Goal: Information Seeking & Learning: Find specific fact

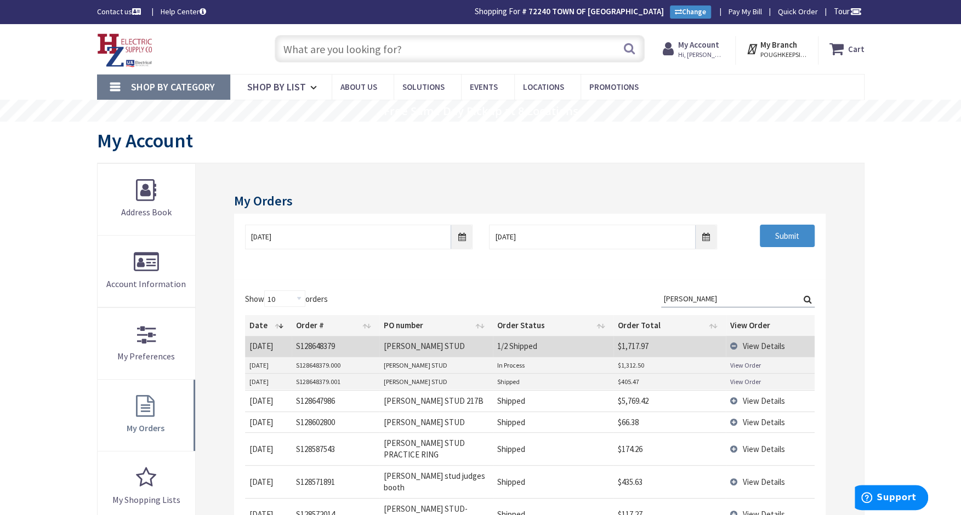
click at [331, 53] on input "text" at bounding box center [460, 48] width 370 height 27
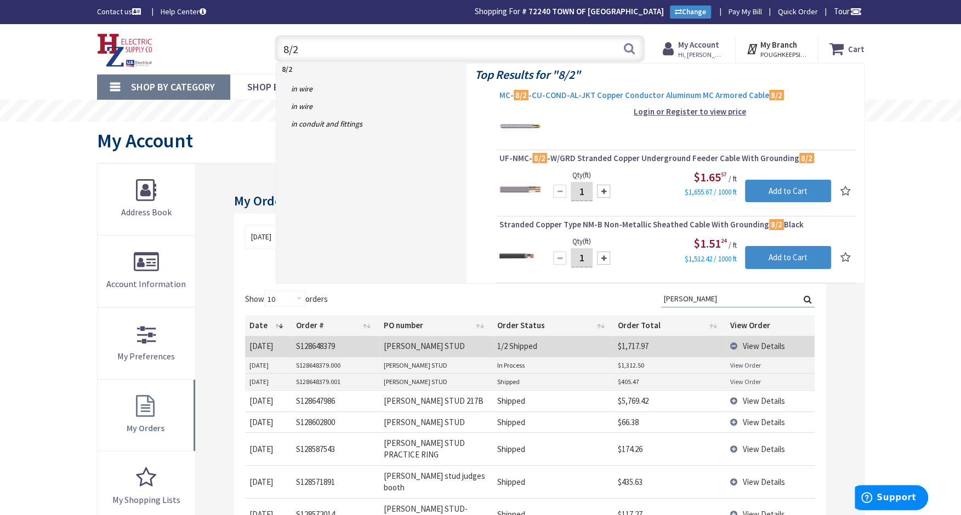
type input "8/2"
click at [665, 90] on span "MC- 8/2 -CU-COND-AL-JKT Copper Conductor Aluminum MC Armored Cable 8/2" at bounding box center [676, 95] width 354 height 11
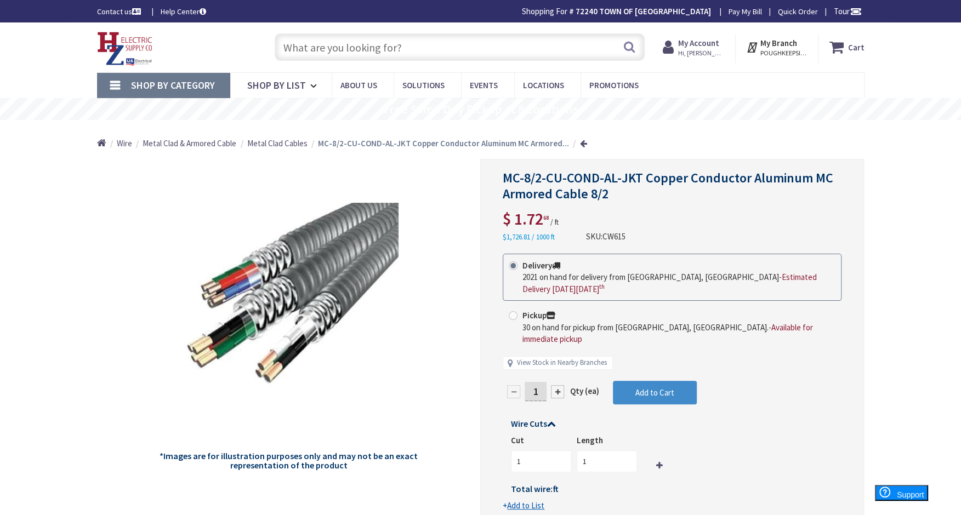
type input "[PERSON_NAME] Corners Rd, [GEOGRAPHIC_DATA], [GEOGRAPHIC_DATA]"
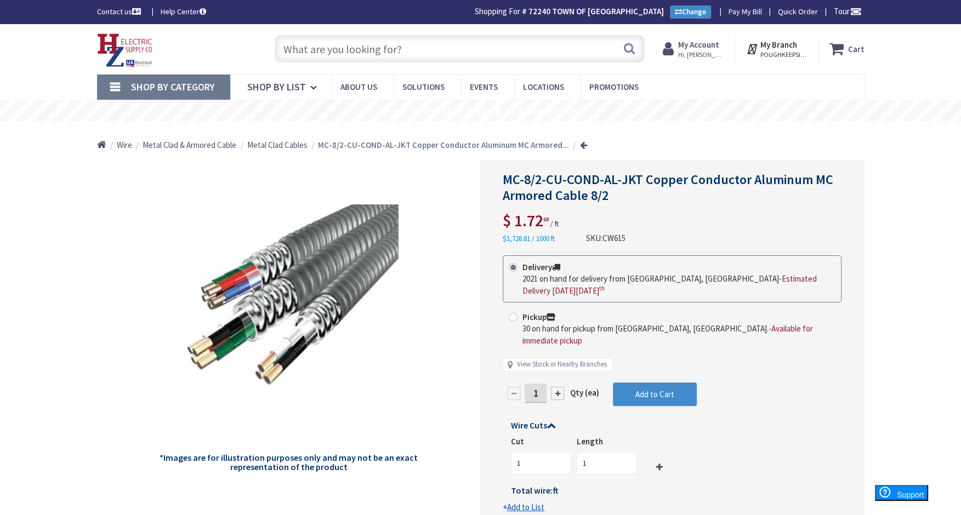
click at [311, 44] on input "text" at bounding box center [460, 48] width 370 height 27
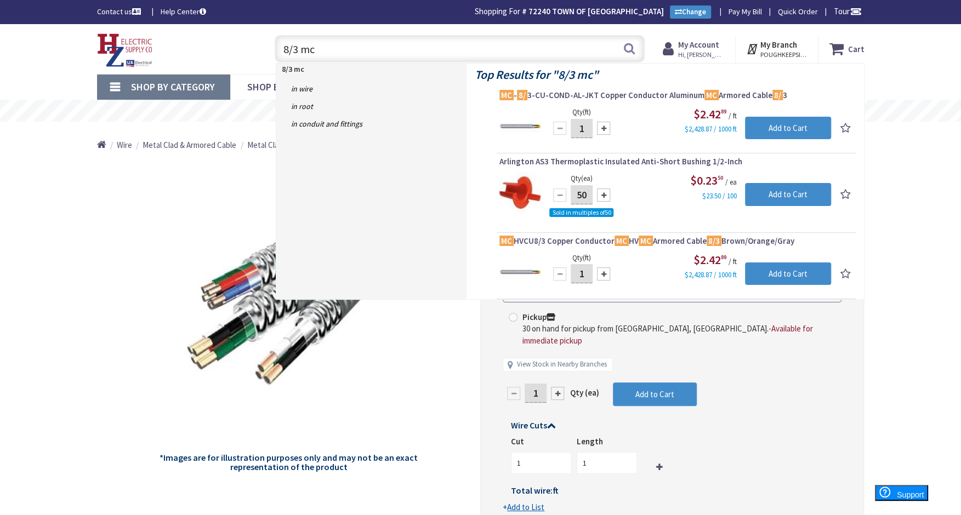
click at [361, 58] on input "8/3 mc" at bounding box center [460, 48] width 370 height 27
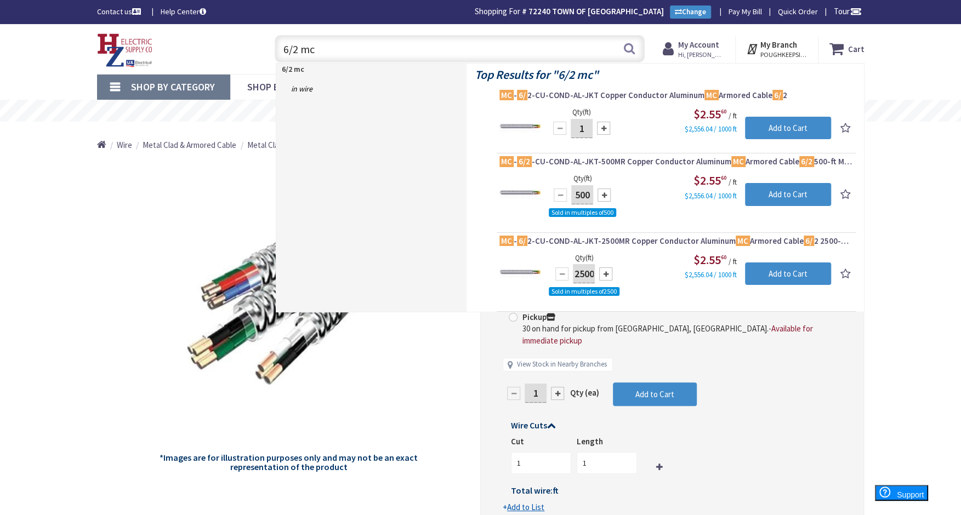
click at [302, 55] on input "6/2 mc" at bounding box center [460, 48] width 370 height 27
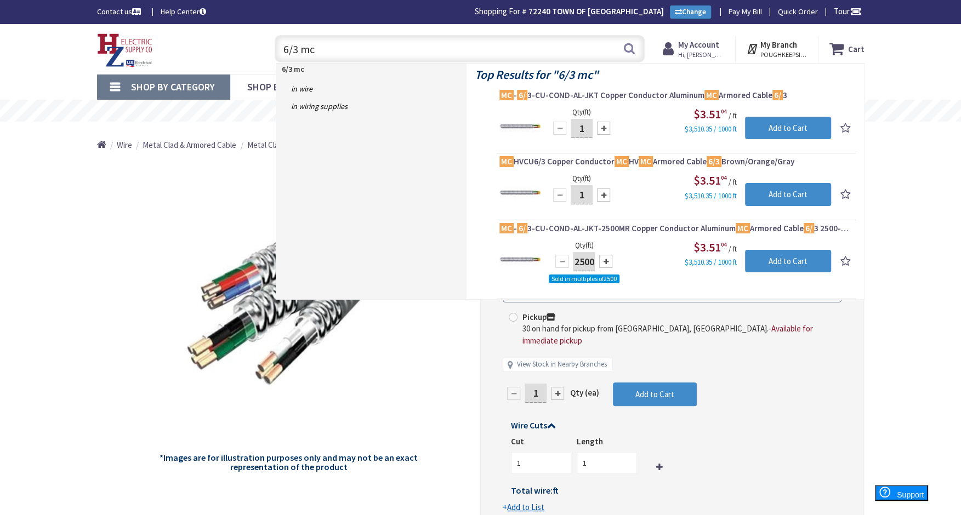
click at [75, 84] on div "Shop By Category Conduit and Fittings Cable Tray & Accessories Cable Trays Cabl…" at bounding box center [480, 87] width 961 height 26
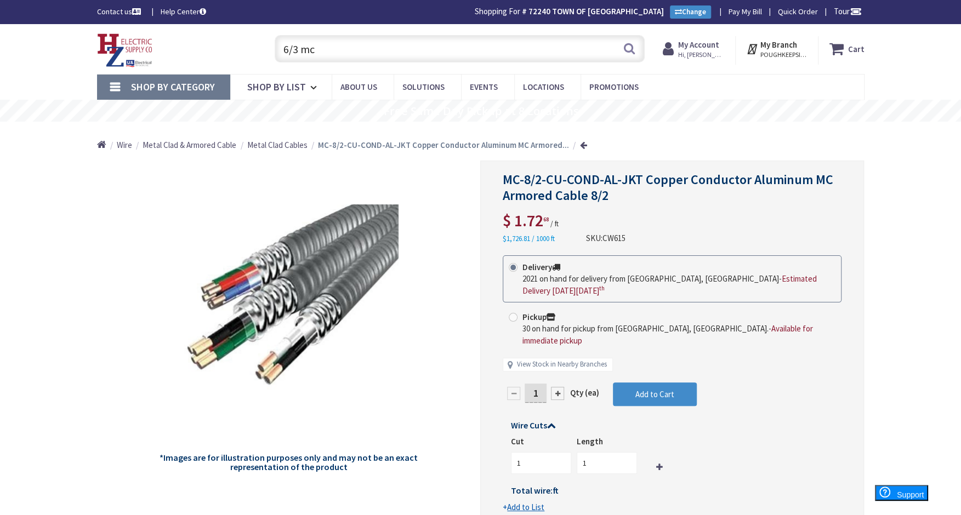
click at [361, 60] on input "6/3 mc" at bounding box center [460, 48] width 370 height 27
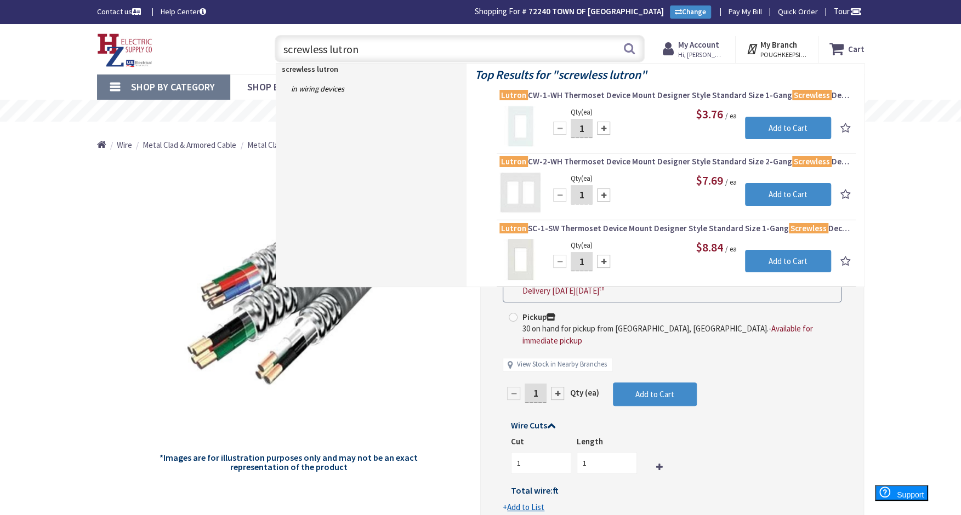
click at [361, 50] on input "screwless lutron" at bounding box center [460, 48] width 370 height 27
click at [361, 49] on input "screwless lutron" at bounding box center [460, 48] width 370 height 27
drag, startPoint x: 361, startPoint y: 49, endPoint x: 302, endPoint y: 50, distance: 59.2
click at [302, 50] on input "screwless lutron" at bounding box center [460, 48] width 370 height 27
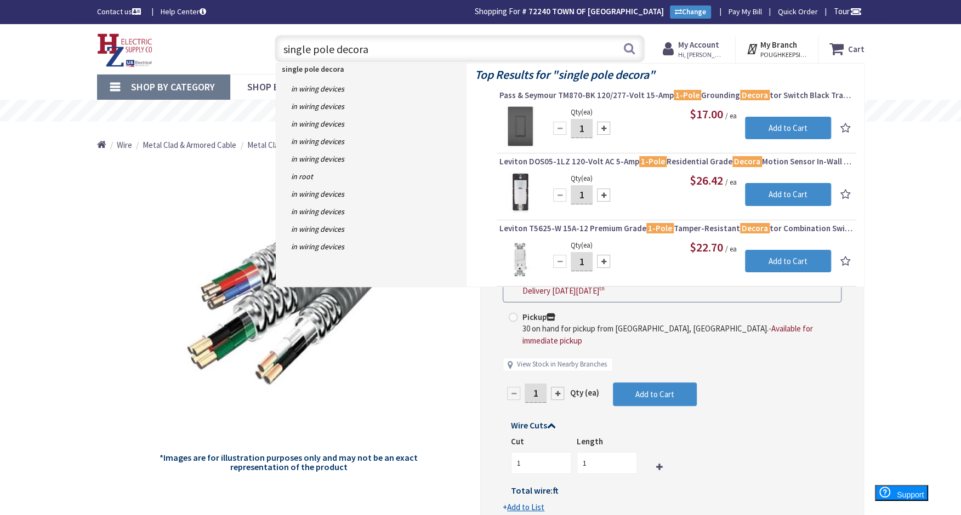
click at [412, 47] on input "single pole decora" at bounding box center [460, 48] width 370 height 27
type input "e"
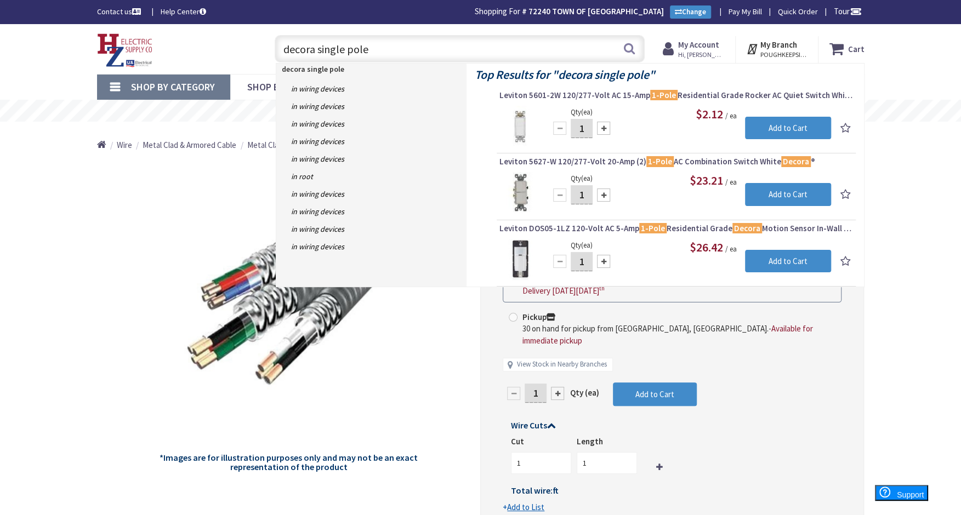
click at [386, 44] on input "decora single pole" at bounding box center [460, 48] width 370 height 27
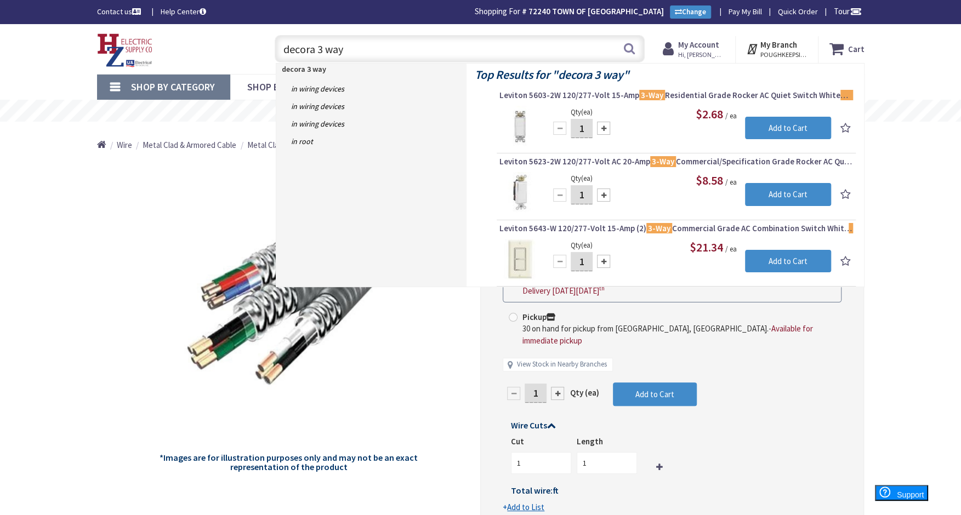
click at [439, 52] on input "decora 3 way" at bounding box center [460, 48] width 370 height 27
click at [365, 41] on input "decora 3 way" at bounding box center [460, 48] width 370 height 27
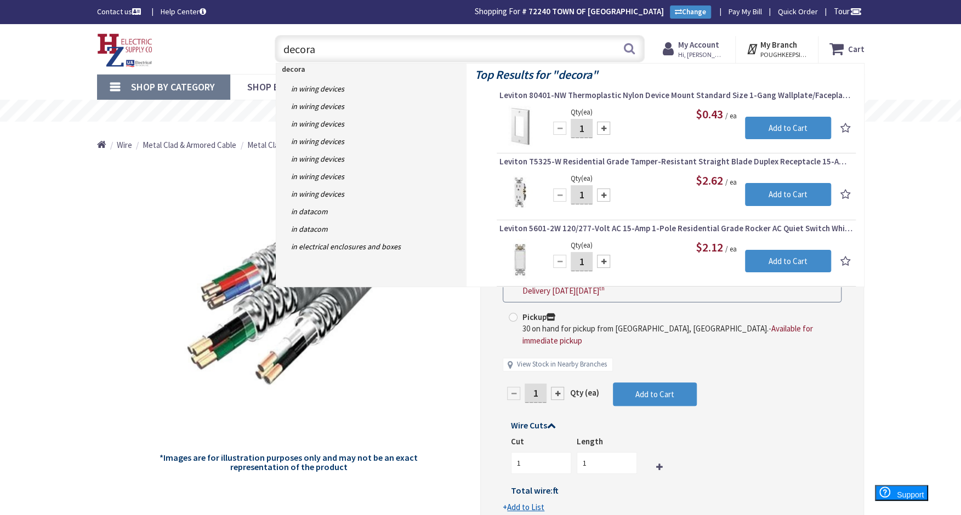
click at [350, 41] on input "decora" at bounding box center [460, 48] width 370 height 27
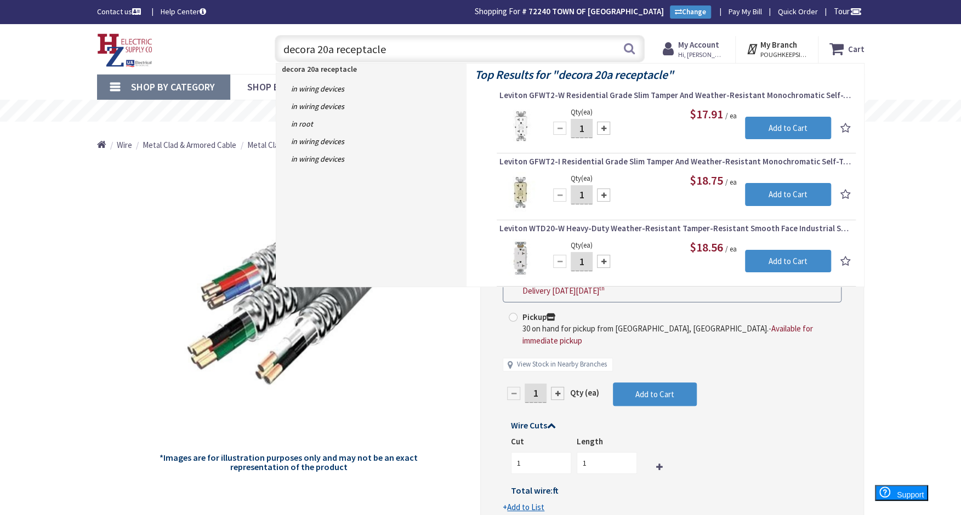
click at [458, 58] on input "decora 20a receptacle" at bounding box center [460, 48] width 370 height 27
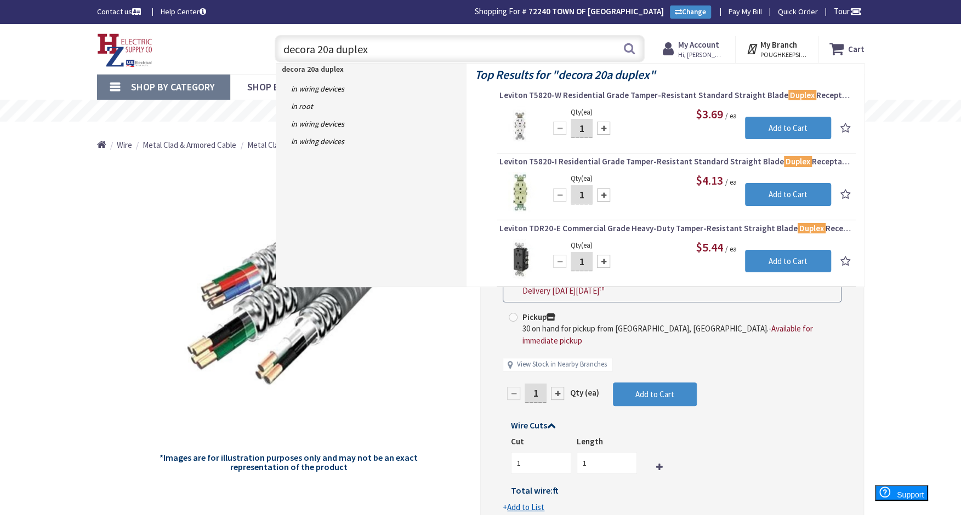
drag, startPoint x: 416, startPoint y: 51, endPoint x: 167, endPoint y: 63, distance: 248.6
click at [166, 62] on div "Toggle Nav decora 20a duplex decora 20a duplex Search Cart My Cart Close You ha…" at bounding box center [481, 49] width 784 height 37
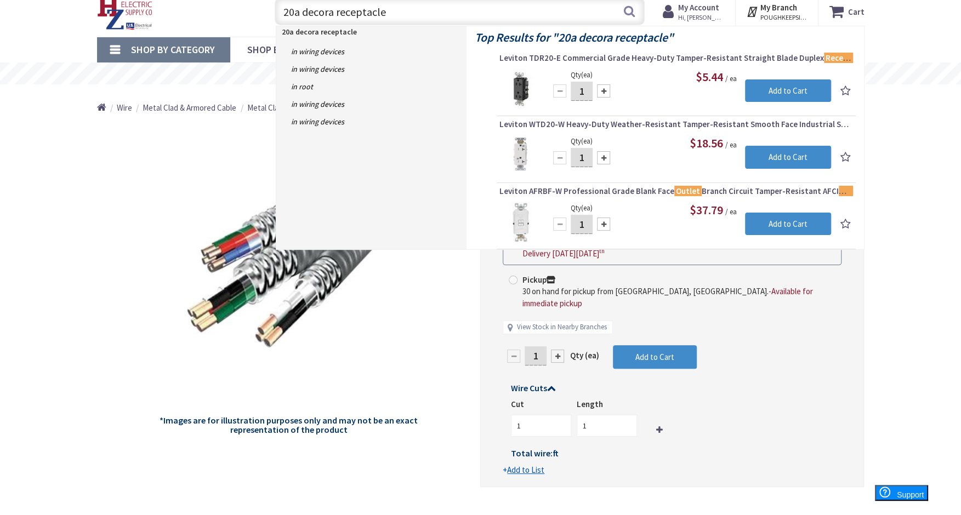
scroll to position [55, 0]
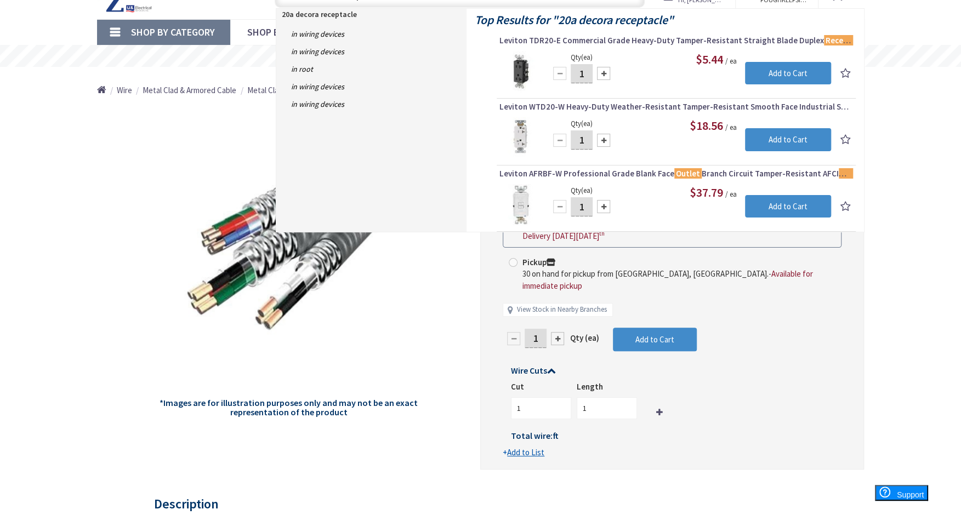
type input "20a decora receptacle"
drag, startPoint x: 109, startPoint y: 138, endPoint x: 33, endPoint y: 7, distance: 151.5
click at [109, 138] on div "*Images are for illustration purposes only and may not be an exact representati…" at bounding box center [289, 288] width 384 height 365
